Goal: Task Accomplishment & Management: Use online tool/utility

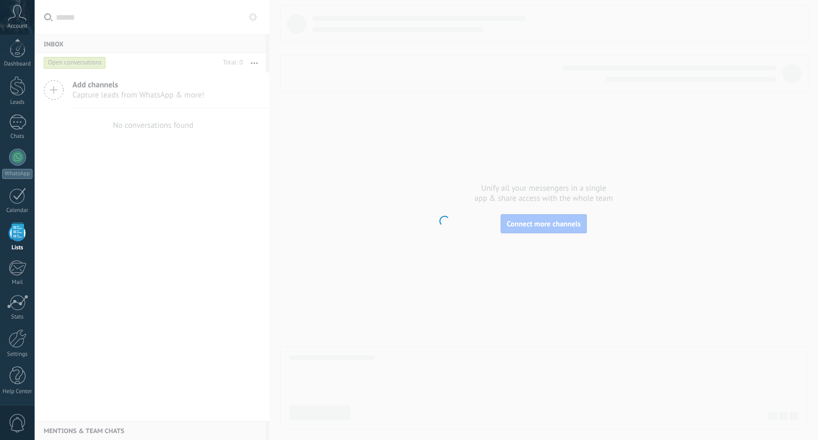
click at [15, 15] on icon at bounding box center [17, 13] width 19 height 16
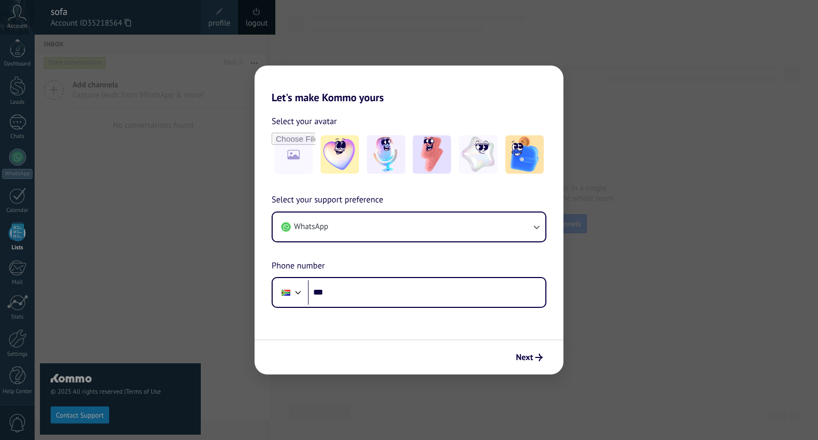
click at [124, 253] on div "Let's make Kommo yours Select your avatar Select your support preference WhatsA…" at bounding box center [409, 220] width 818 height 440
click at [533, 356] on span "Next" at bounding box center [524, 357] width 17 height 7
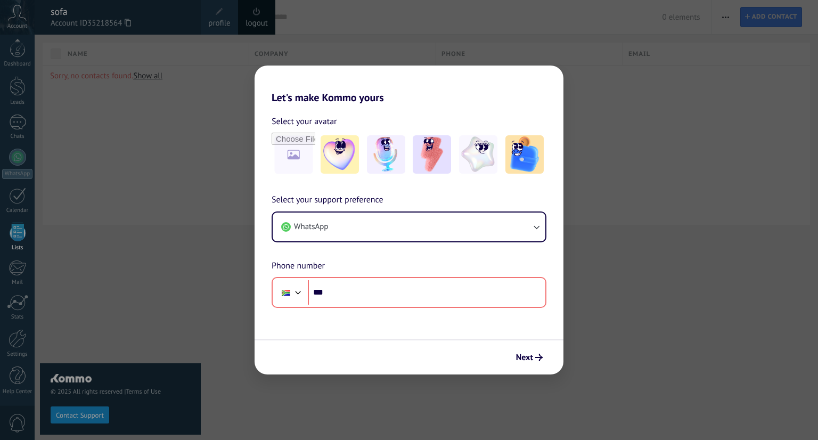
click at [535, 53] on div "Let's make Kommo yours Select your avatar Select your support preference WhatsA…" at bounding box center [409, 220] width 818 height 440
click at [493, 41] on div "Let's make Kommo yours Select your avatar Select your support preference WhatsA…" at bounding box center [409, 220] width 818 height 440
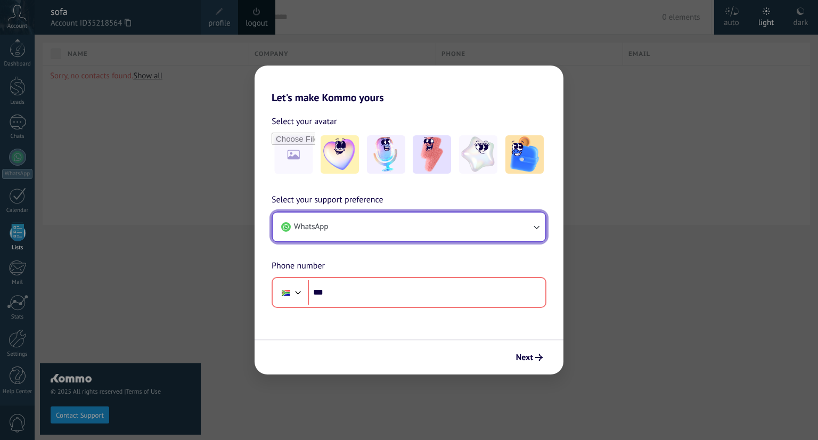
click at [476, 219] on button "WhatsApp" at bounding box center [409, 226] width 273 height 29
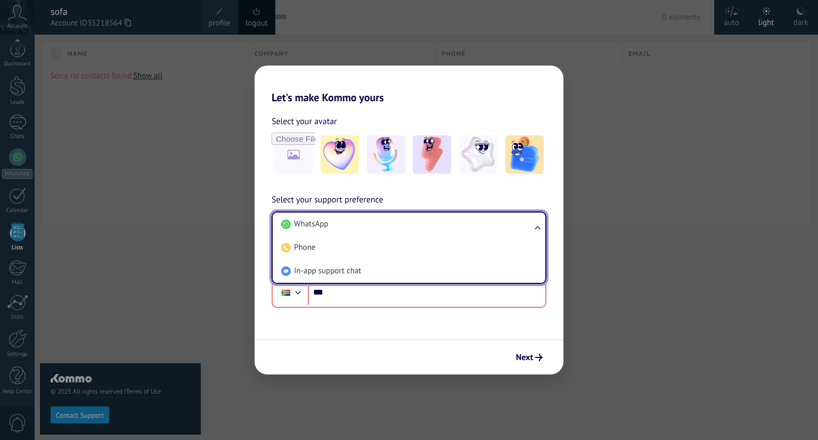
click at [476, 219] on li "WhatsApp" at bounding box center [407, 223] width 260 height 23
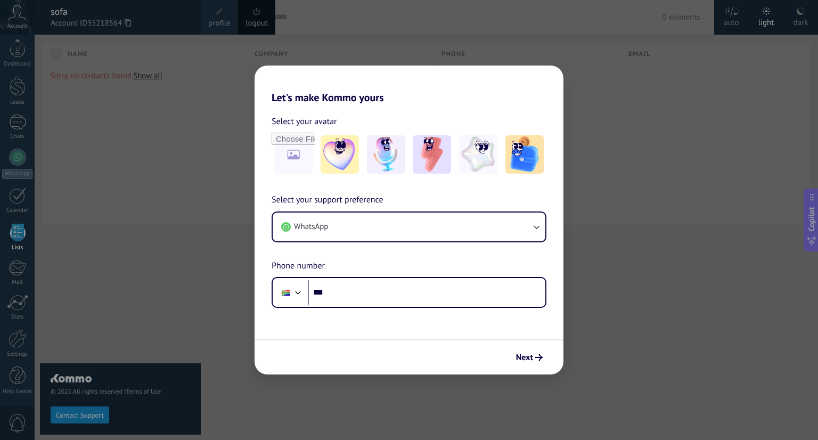
click at [816, 198] on div "Let's make Kommo yours Select your avatar Select your support preference WhatsA…" at bounding box center [409, 220] width 818 height 440
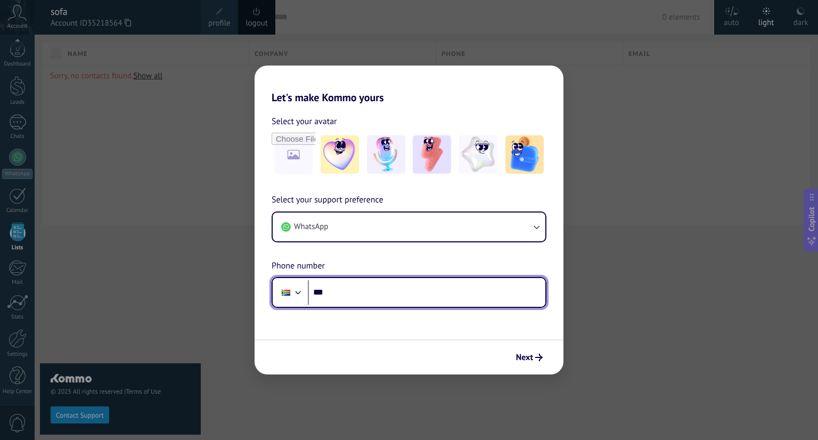
click at [522, 290] on input "***" at bounding box center [427, 292] width 238 height 24
type input "**"
type input "**********"
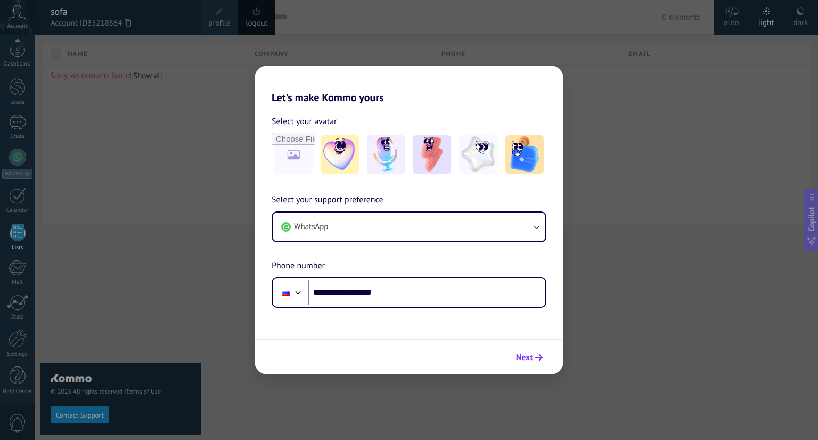
click at [534, 354] on span "Next" at bounding box center [529, 357] width 27 height 7
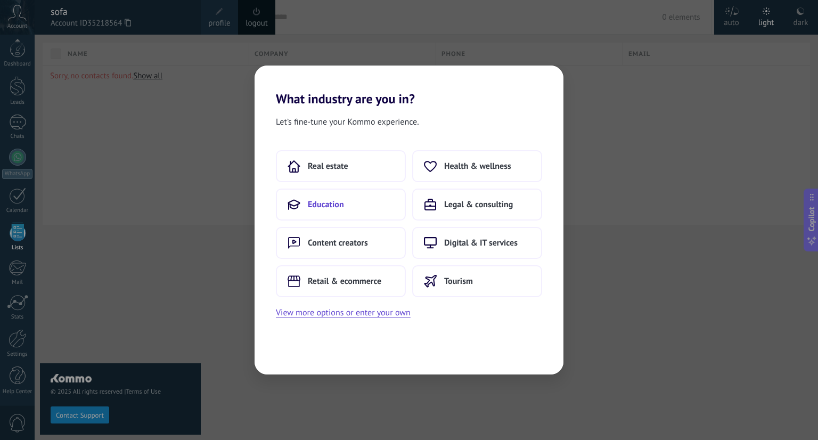
click at [349, 193] on button "Education" at bounding box center [341, 205] width 130 height 32
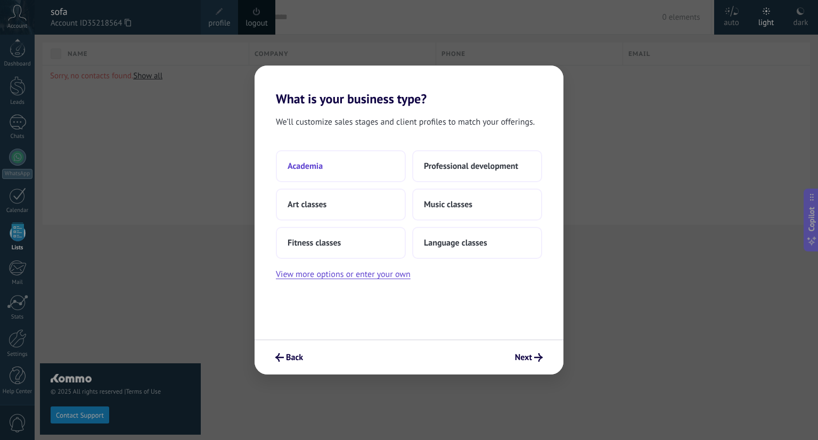
click at [361, 171] on button "Academia" at bounding box center [341, 166] width 130 height 32
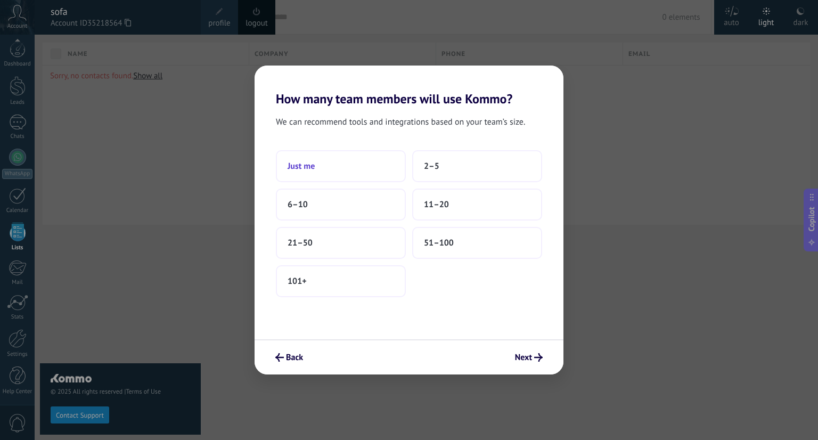
click at [334, 158] on button "Just me" at bounding box center [341, 166] width 130 height 32
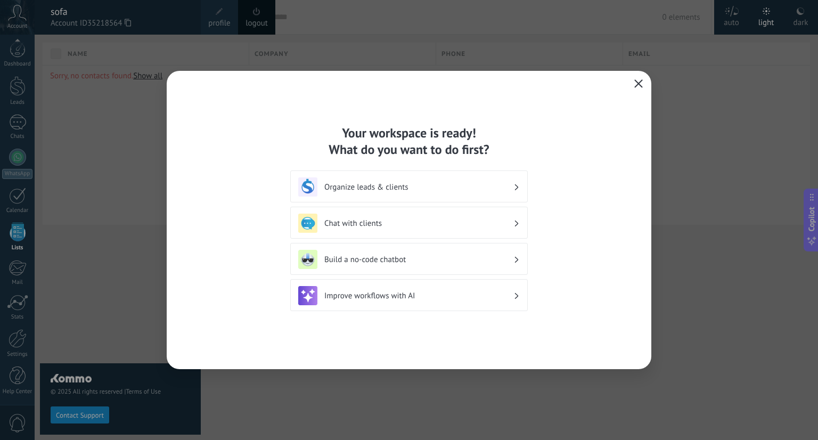
click at [639, 80] on icon "button" at bounding box center [638, 83] width 9 height 9
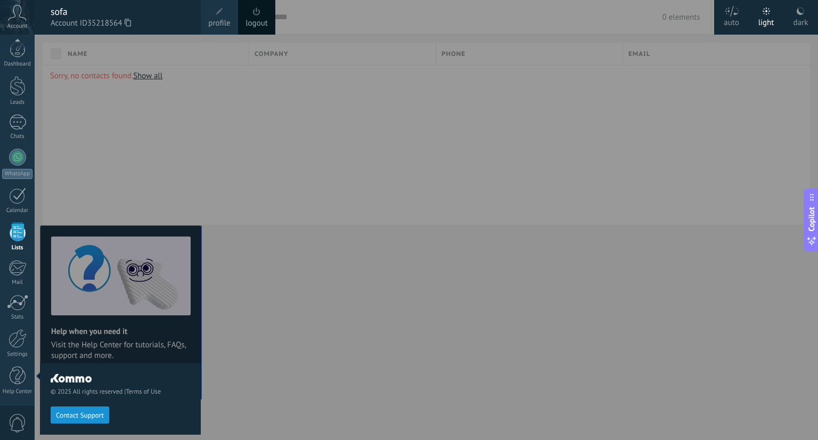
click at [618, 181] on div at bounding box center [444, 220] width 818 height 440
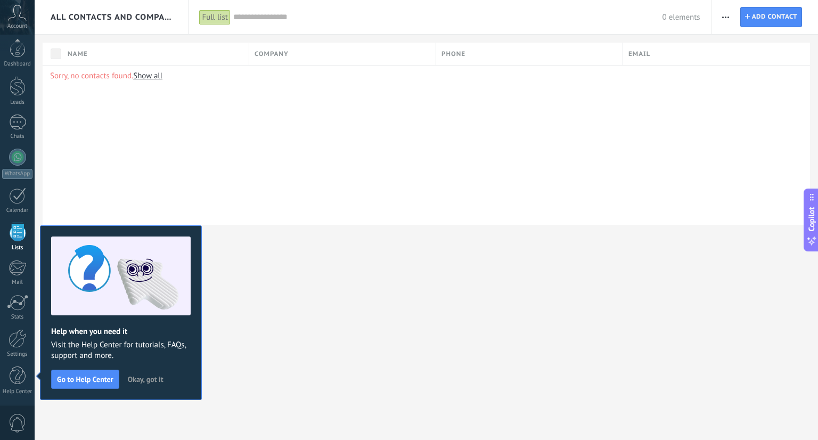
click at [677, 107] on div "Sorry, no contacts found. Show all" at bounding box center [426, 145] width 767 height 160
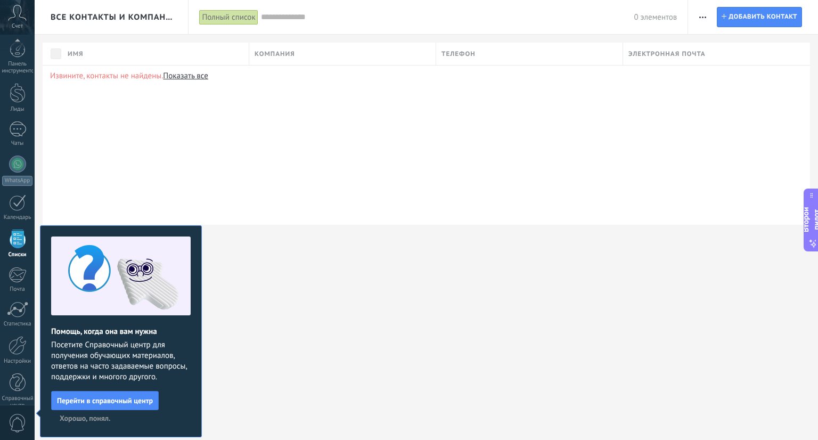
click at [694, 100] on div "Извините, контакты не найдены. Показать все" at bounding box center [426, 145] width 767 height 160
click at [99, 416] on font "Хорошо, понял." at bounding box center [85, 418] width 51 height 10
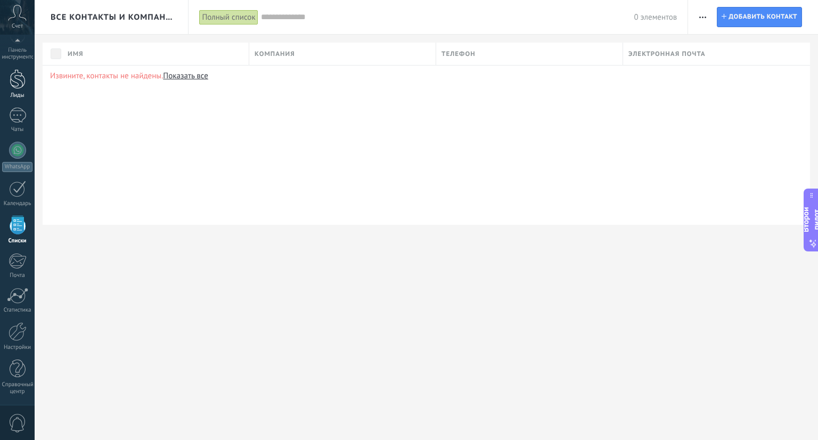
scroll to position [10, 0]
click at [22, 300] on div at bounding box center [17, 302] width 21 height 16
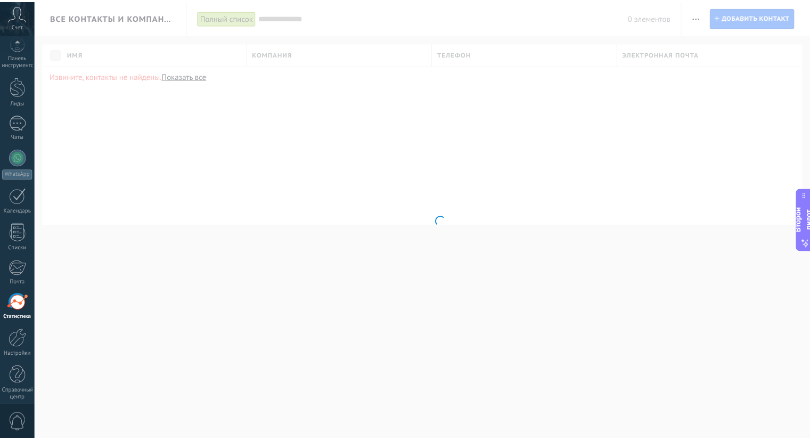
scroll to position [17, 0]
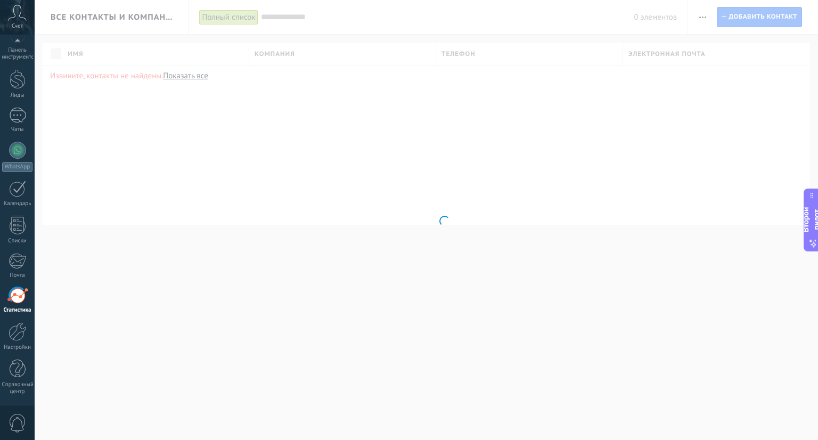
click at [17, 353] on div "Панель инструментов Лиды Чаты WhatsApp Клиенты" at bounding box center [17, 217] width 35 height 378
click at [15, 333] on div at bounding box center [18, 331] width 18 height 19
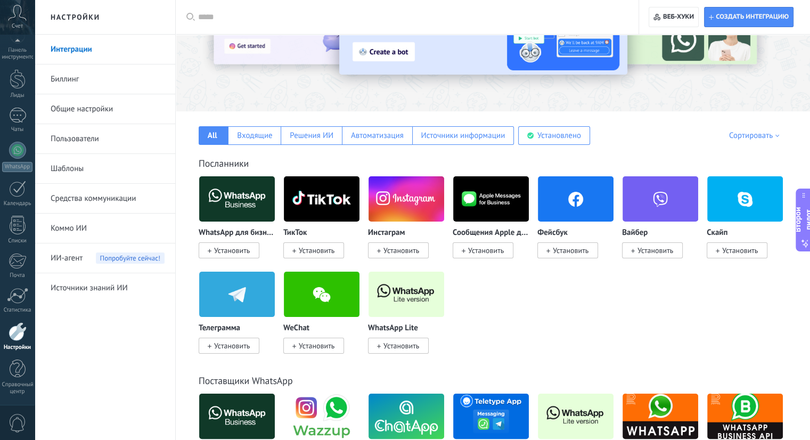
scroll to position [80, 0]
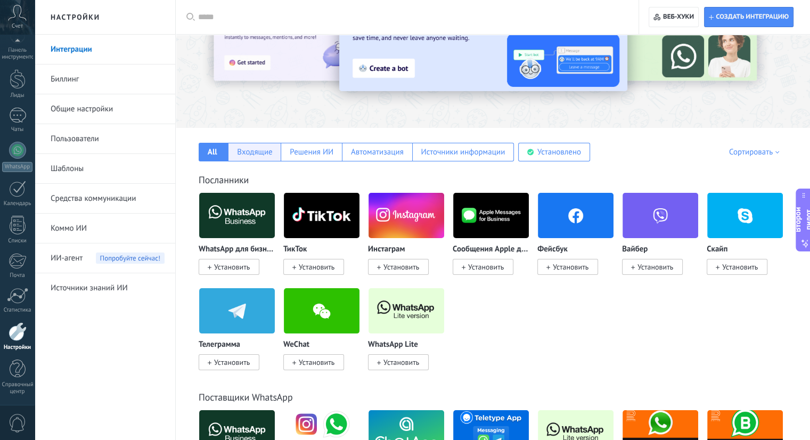
click at [271, 151] on font "Входящие" at bounding box center [254, 152] width 35 height 10
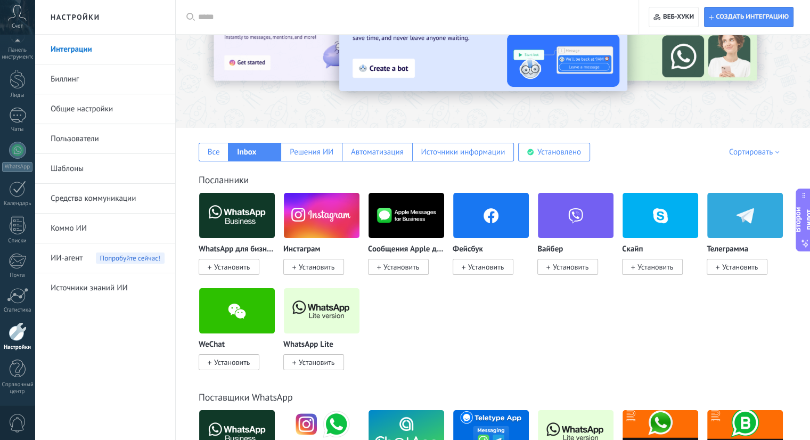
click at [315, 260] on span "Установить" at bounding box center [313, 267] width 61 height 16
click at [324, 267] on font "Установить" at bounding box center [317, 267] width 36 height 10
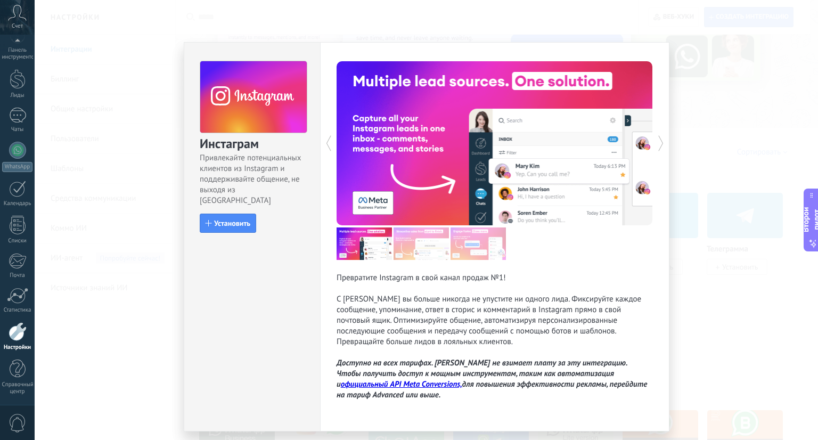
click at [721, 122] on div "Инстаграм Привлекайте потенциальных клиентов из Instagram и поддерживайте общен…" at bounding box center [426, 220] width 783 height 440
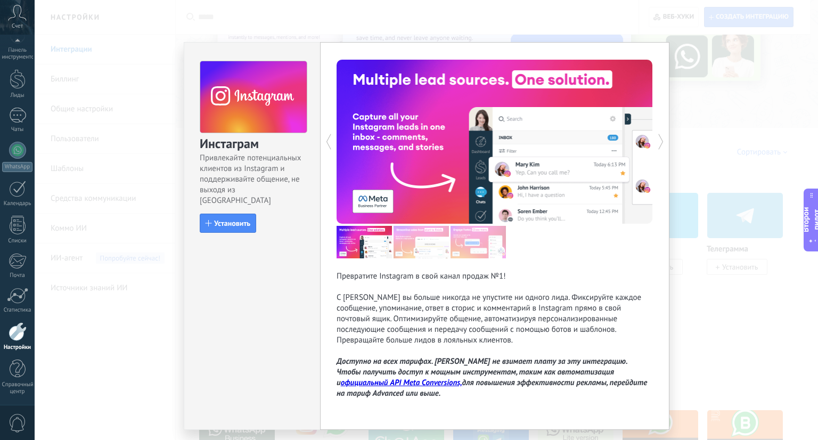
click at [744, 88] on div "Инстаграм Привлекайте потенциальных клиентов из Instagram и поддерживайте общен…" at bounding box center [426, 220] width 783 height 440
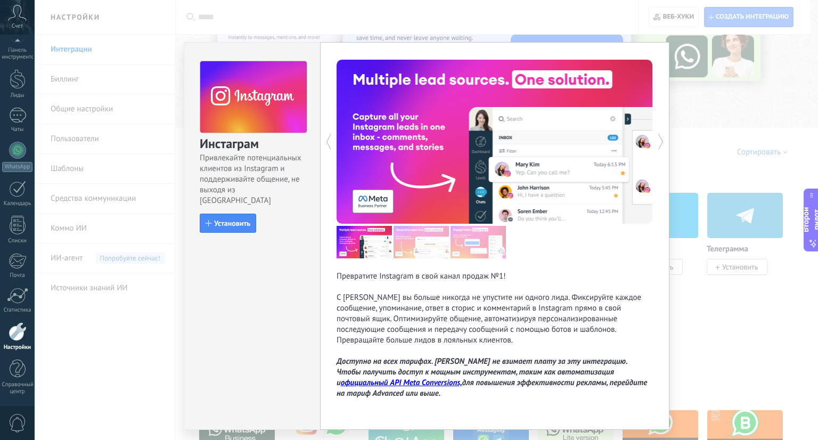
click at [744, 88] on div "Инстаграм Привлекайте потенциальных клиентов из Instagram и поддерживайте общен…" at bounding box center [426, 220] width 783 height 440
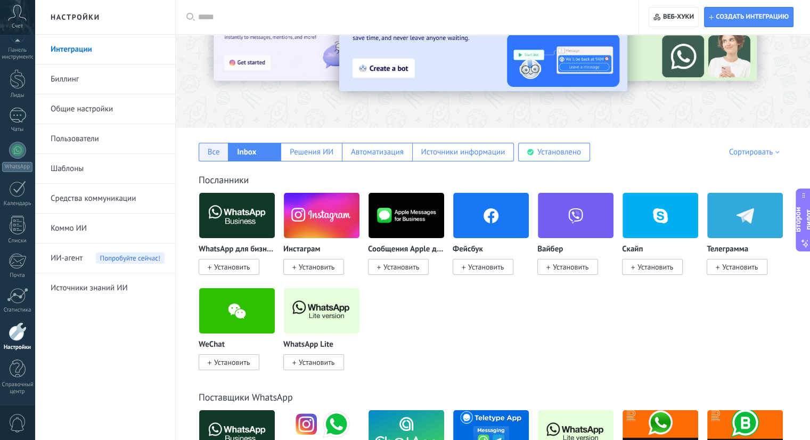
click at [211, 151] on font "Все" at bounding box center [214, 152] width 12 height 10
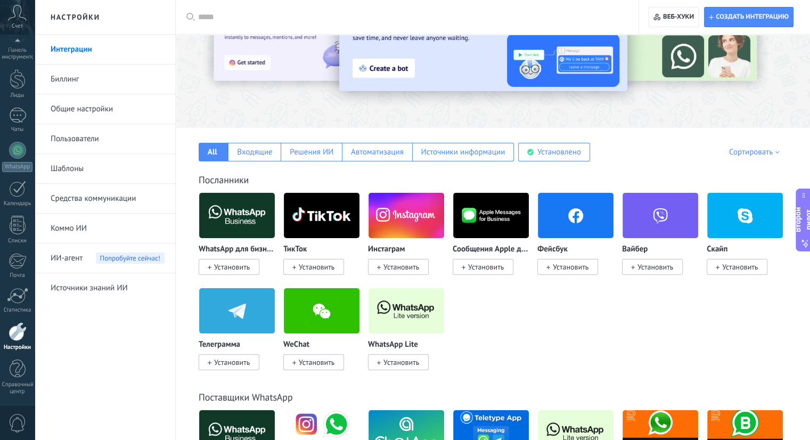
click at [343, 26] on div at bounding box center [410, 17] width 425 height 34
click at [207, 17] on input "text" at bounding box center [410, 17] width 425 height 11
paste input "**********"
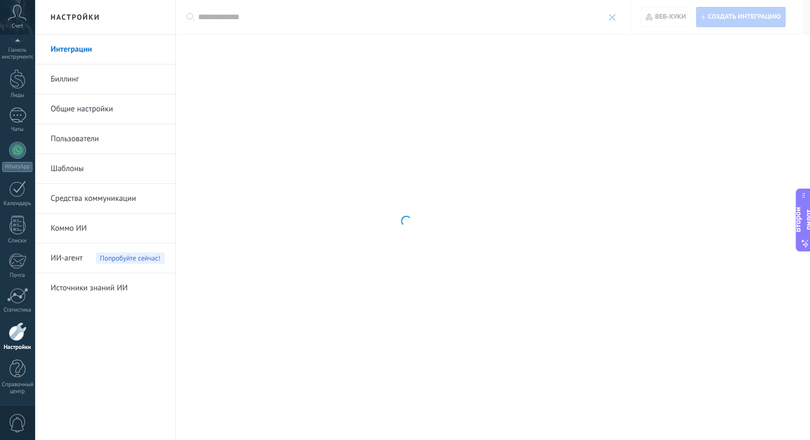
scroll to position [0, 0]
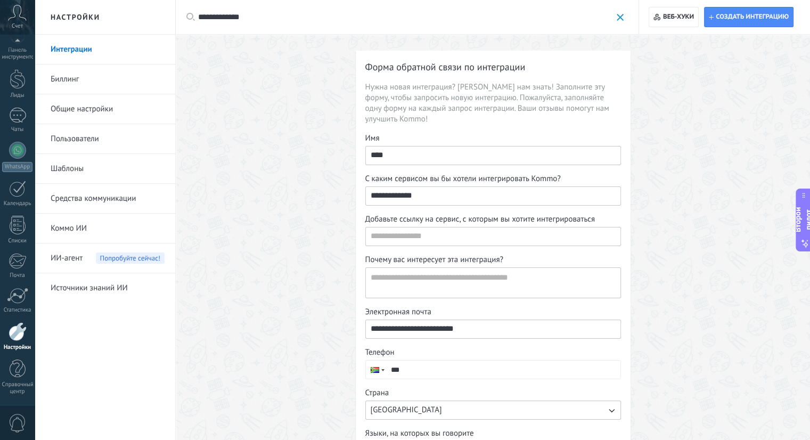
type input "**********"
click at [617, 21] on span at bounding box center [620, 17] width 7 height 7
